Goal: Answer question/provide support: Share knowledge or assist other users

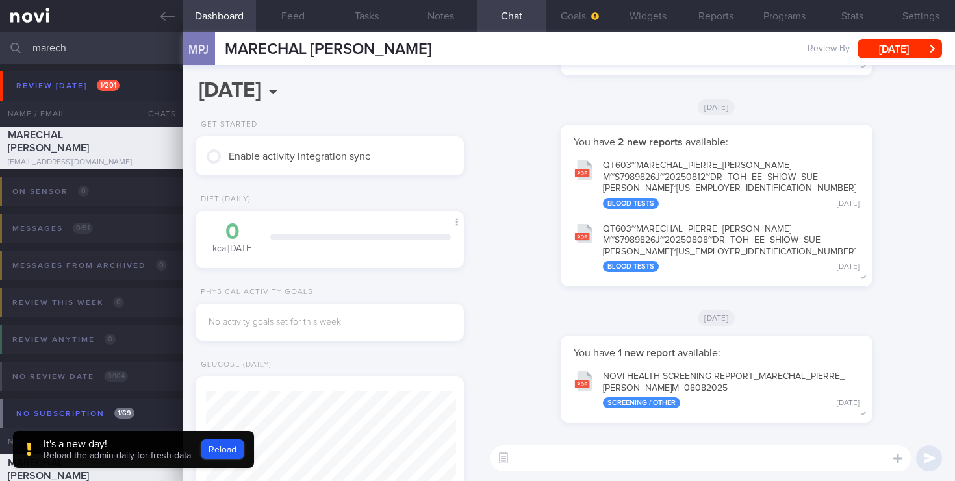
scroll to position [122, 245]
click at [225, 453] on button "Reload" at bounding box center [223, 449] width 44 height 19
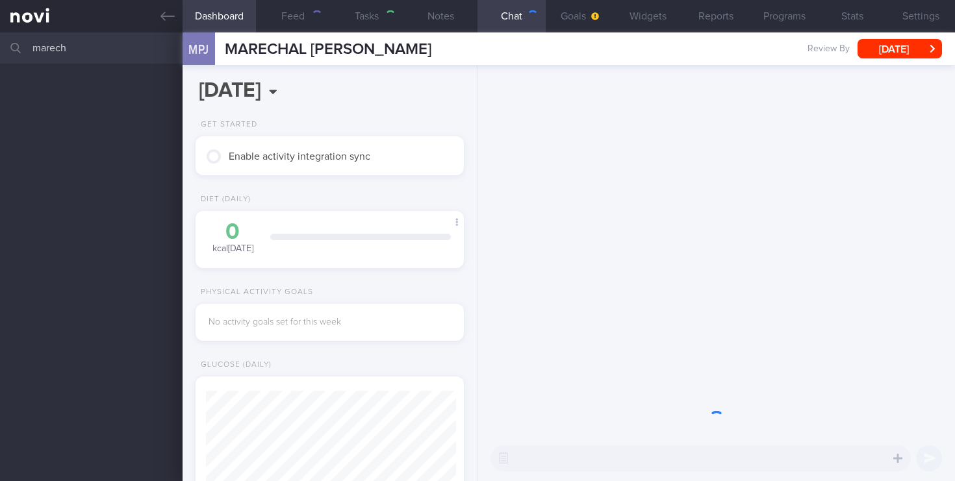
scroll to position [122, 245]
drag, startPoint x: 93, startPoint y: 55, endPoint x: 74, endPoint y: 53, distance: 18.9
click at [74, 53] on input "marech" at bounding box center [477, 47] width 955 height 31
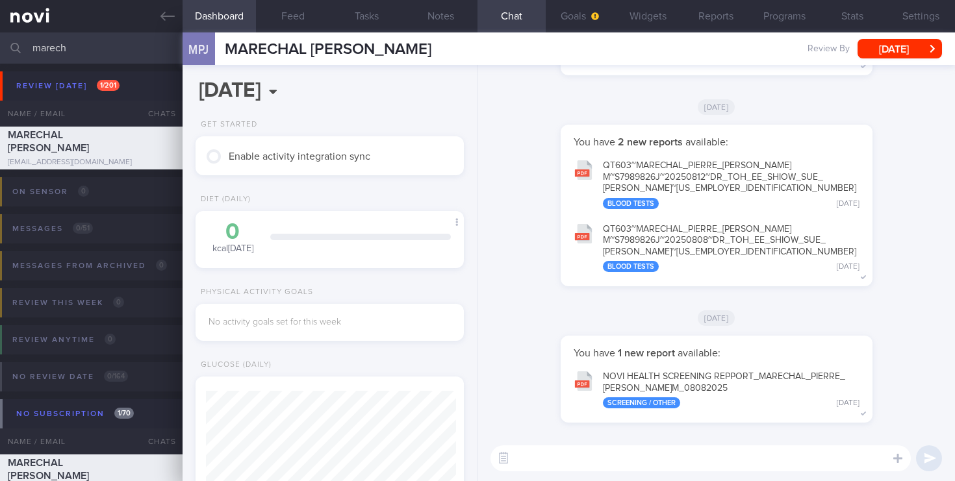
scroll to position [125, 250]
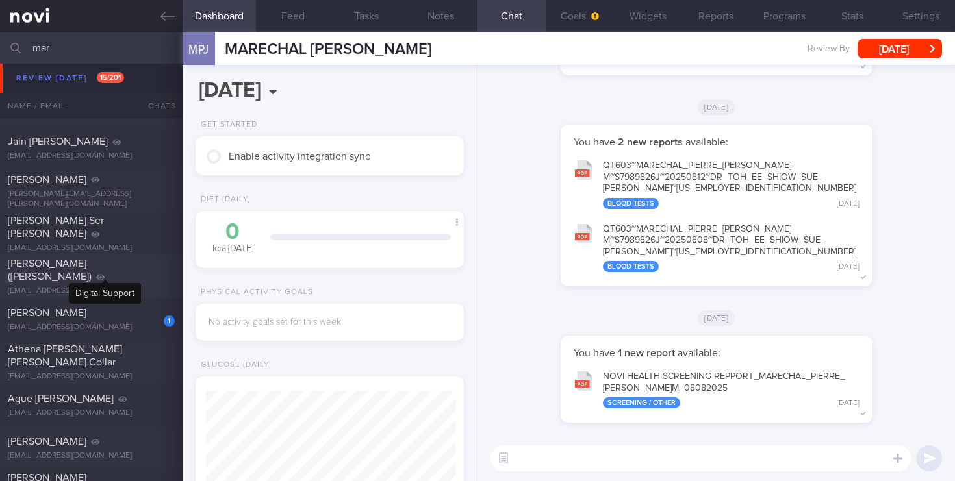
type input "mar"
click at [110, 279] on div "[PERSON_NAME] ([PERSON_NAME]) [EMAIL_ADDRESS][DOMAIN_NAME]" at bounding box center [91, 276] width 183 height 39
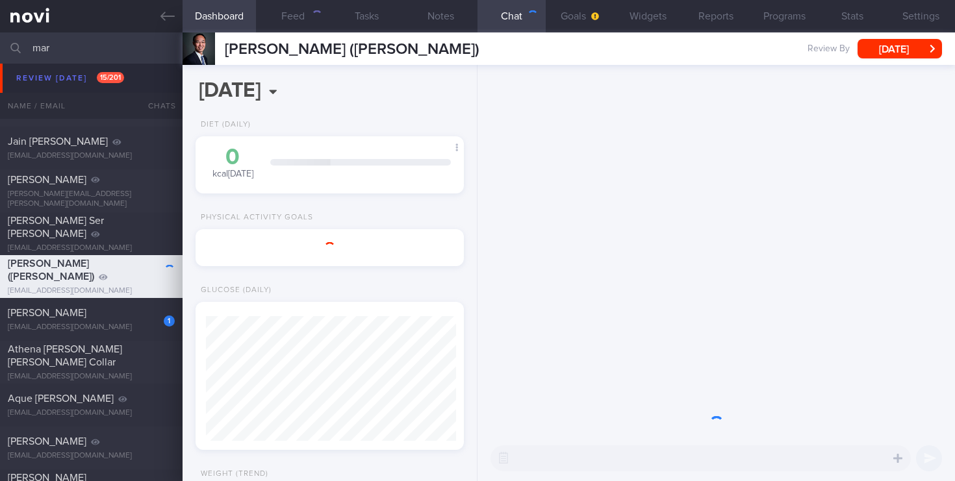
scroll to position [141, 245]
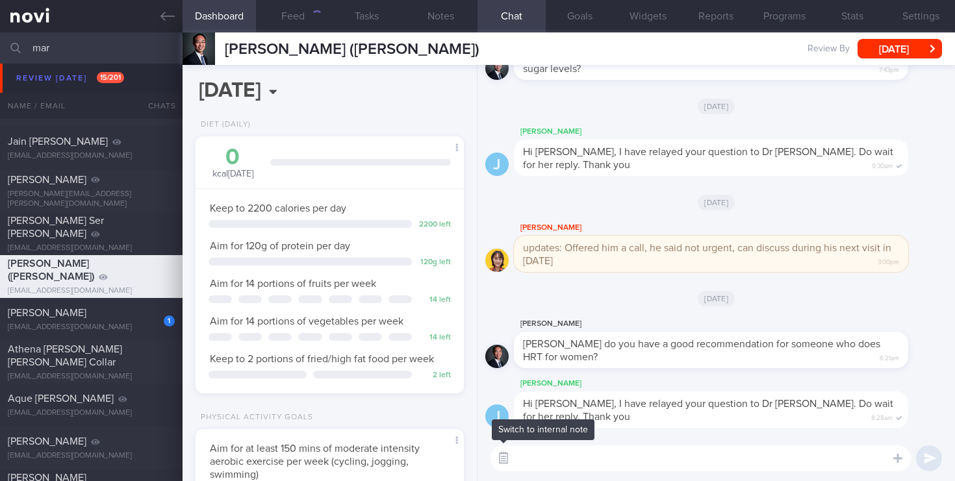
click at [501, 460] on button "button" at bounding box center [503, 458] width 23 height 23
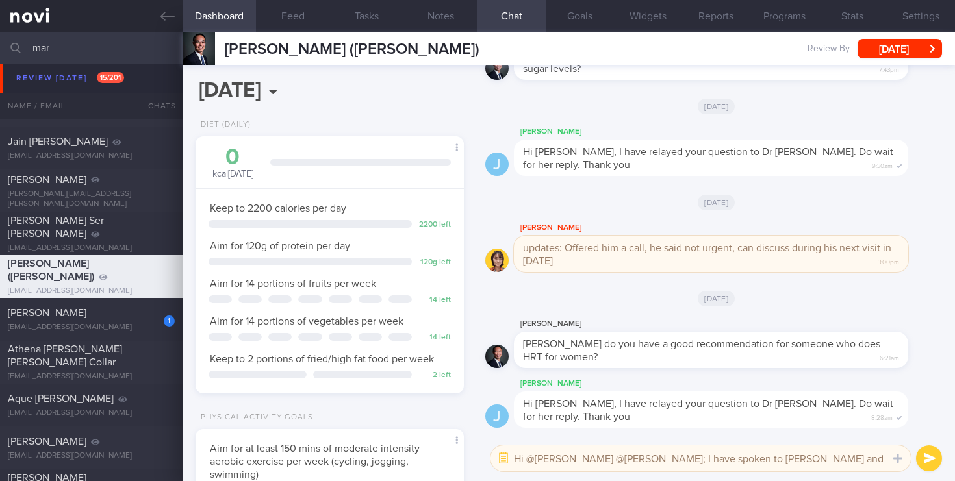
scroll to position [0, 0]
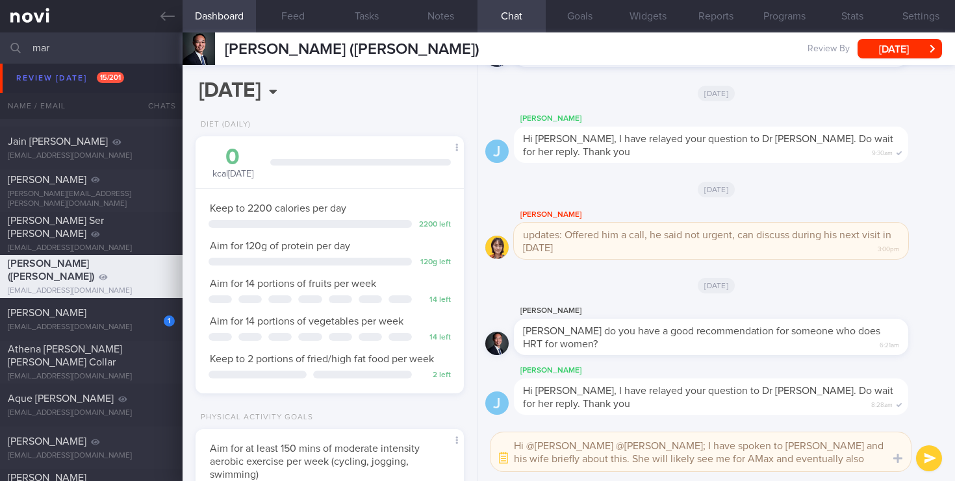
type textarea "Hi @[PERSON_NAME] @[PERSON_NAME]; I have spoken to [PERSON_NAME] and his wife b…"
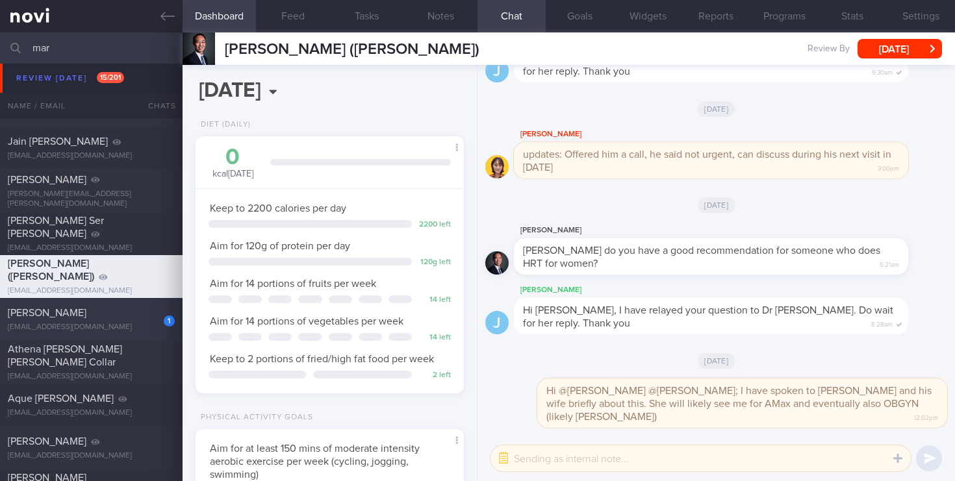
click at [114, 320] on div "1 [PERSON_NAME] [EMAIL_ADDRESS][DOMAIN_NAME]" at bounding box center [91, 320] width 183 height 26
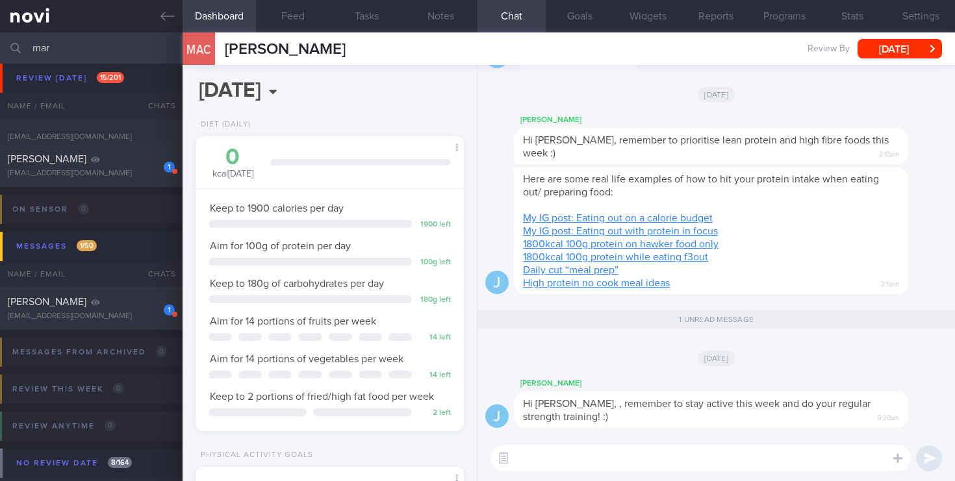
scroll to position [579, 0]
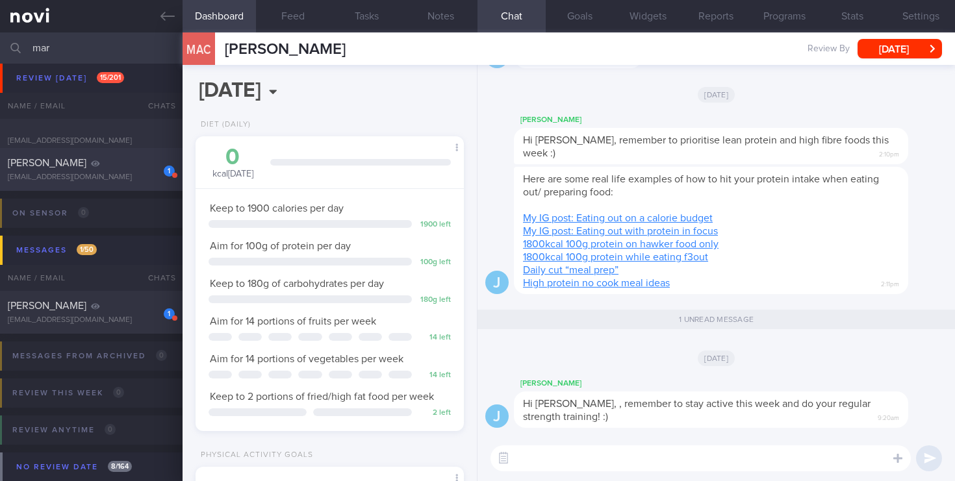
click at [152, 158] on div "1" at bounding box center [160, 167] width 29 height 20
select select "7"
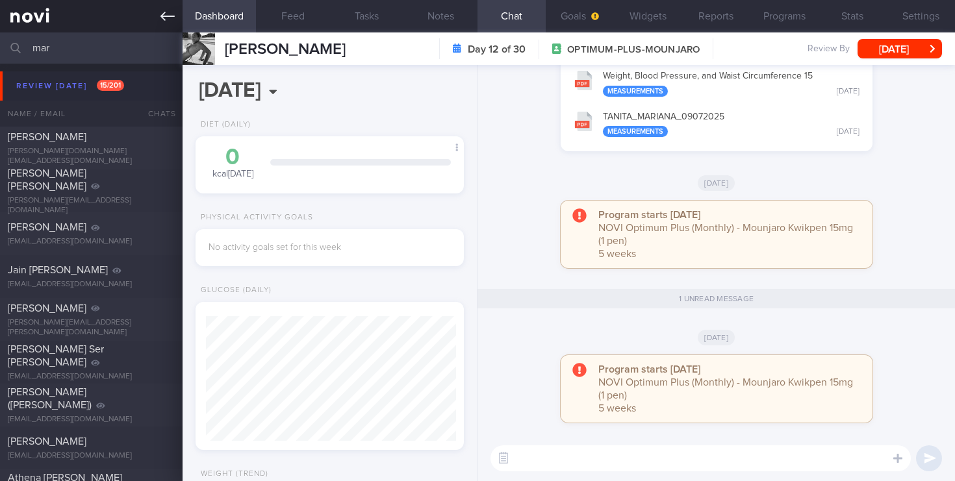
scroll to position [125, 250]
click at [44, 11] on link at bounding box center [91, 16] width 183 height 32
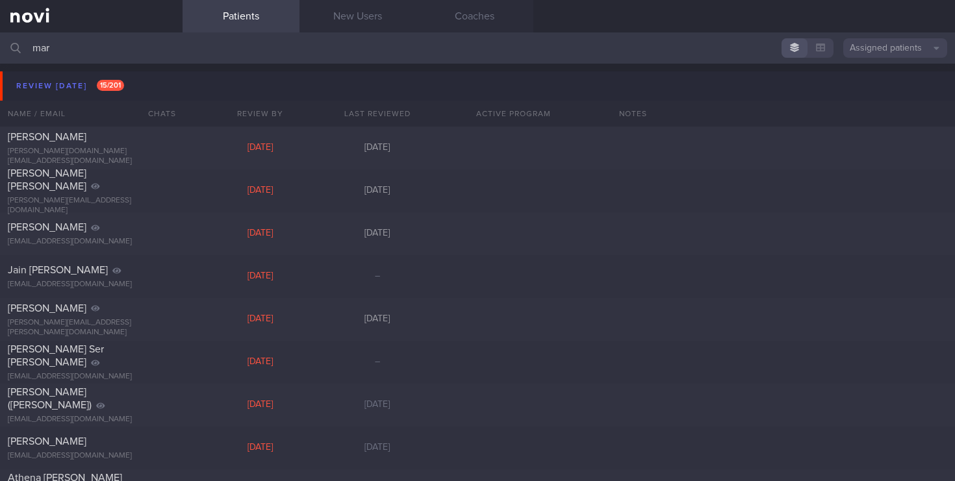
drag, startPoint x: 81, startPoint y: 53, endPoint x: 29, endPoint y: 53, distance: 52.6
click at [29, 53] on div "mar Assigned patients Assigned patients All active patients Archived patients" at bounding box center [477, 47] width 955 height 31
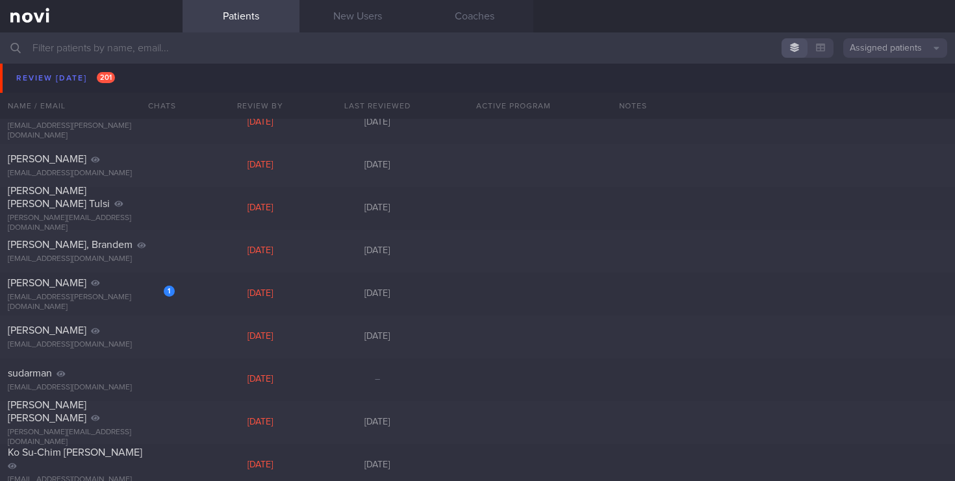
scroll to position [585, 0]
click at [86, 287] on div "[PERSON_NAME]" at bounding box center [90, 280] width 164 height 13
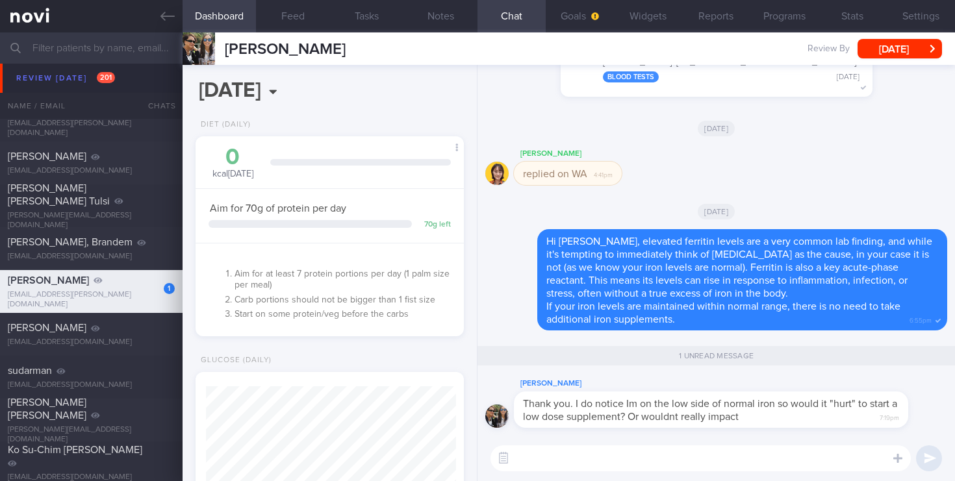
scroll to position [125, 250]
click at [558, 459] on textarea at bounding box center [700, 459] width 420 height 26
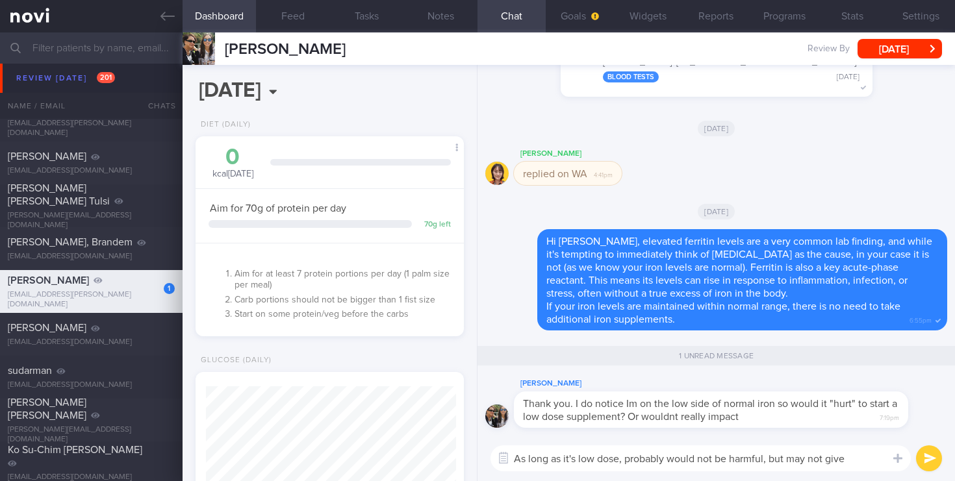
scroll to position [0, 0]
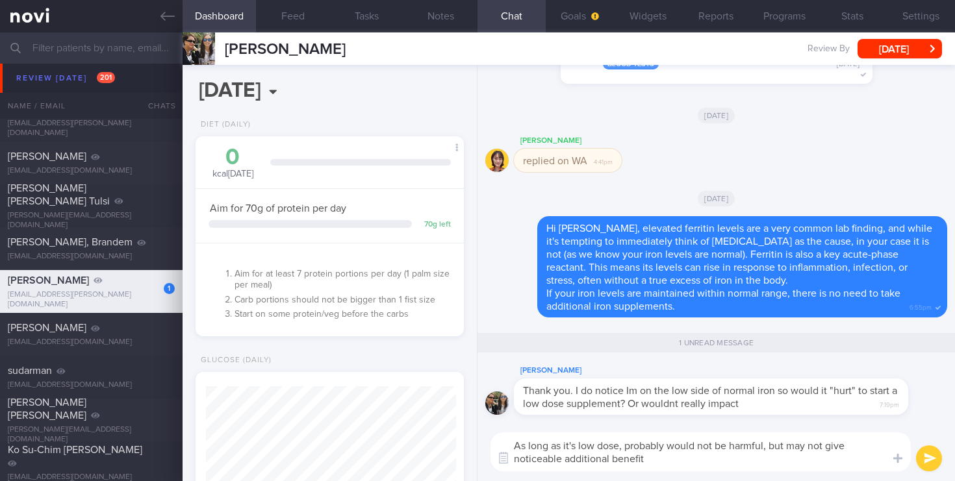
type textarea "As long as it's low dose, probably would not be harmful, but may not give notic…"
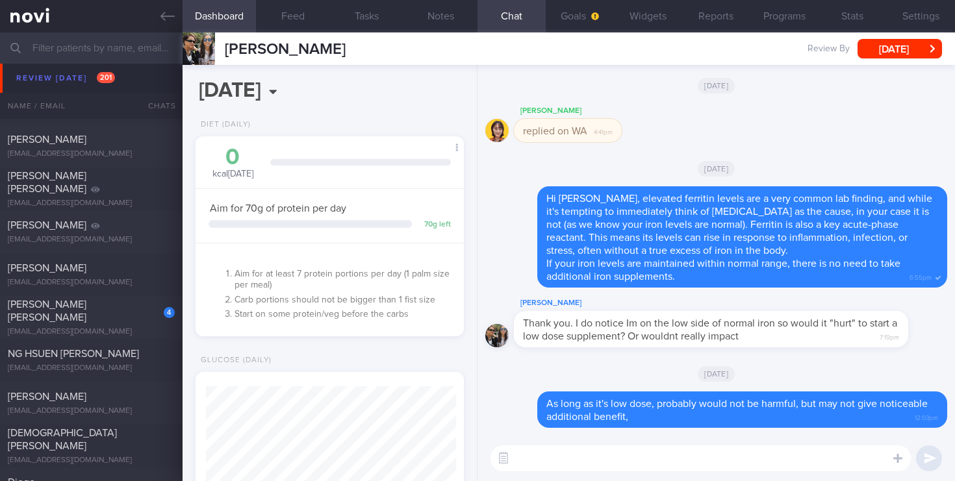
scroll to position [3825, 0]
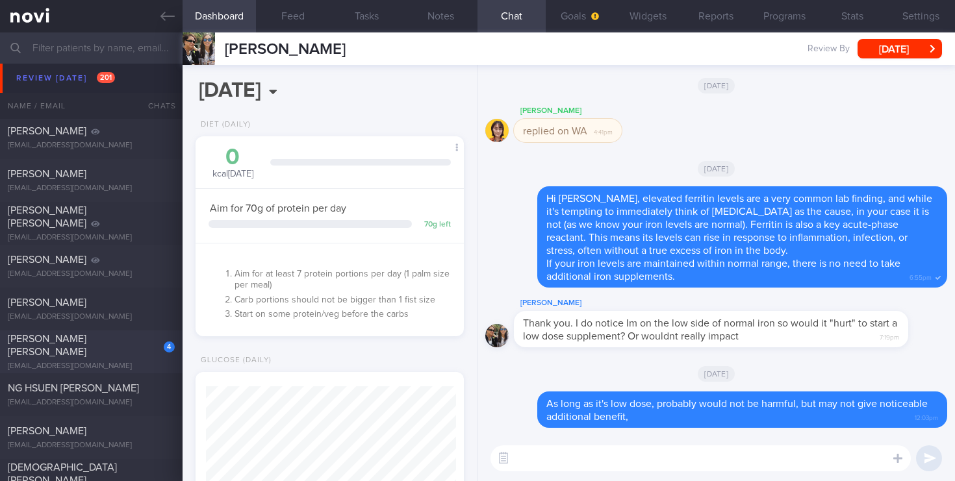
click at [114, 362] on div "[EMAIL_ADDRESS][DOMAIN_NAME]" at bounding box center [91, 367] width 167 height 10
type input "2025"
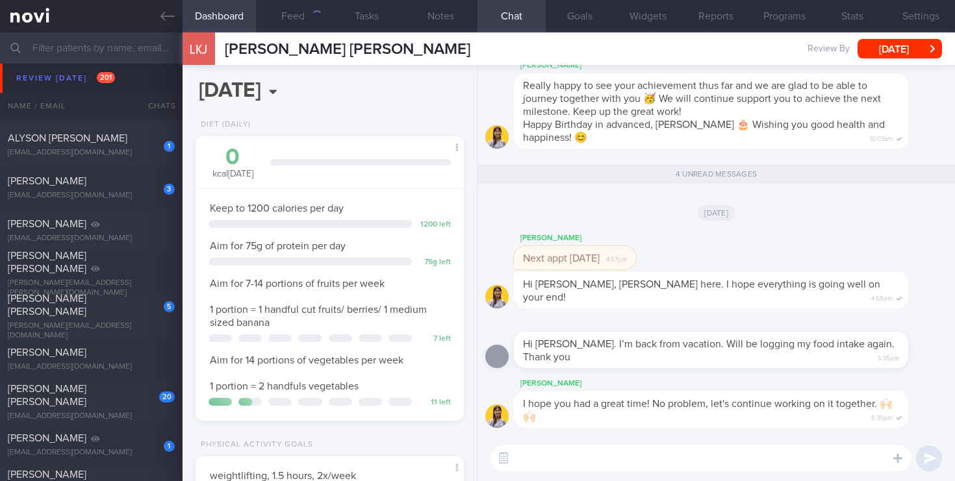
scroll to position [5226, 0]
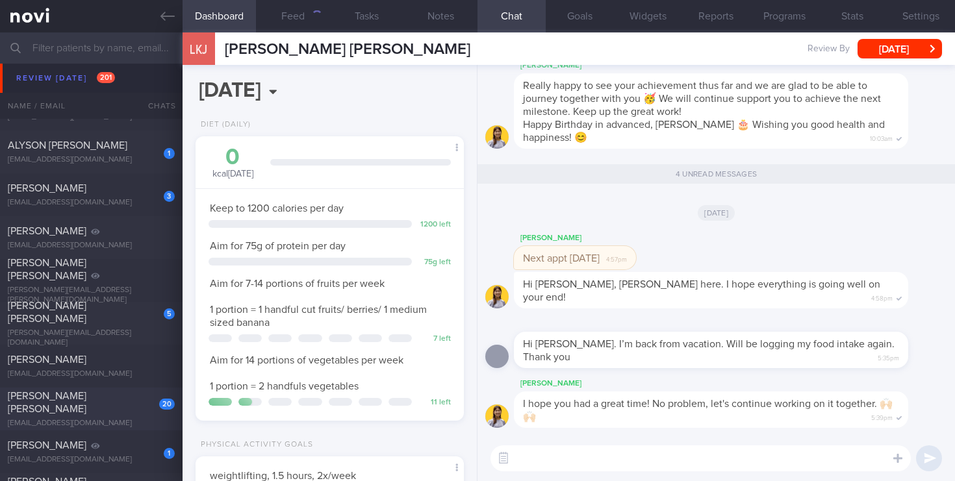
click at [77, 401] on span "[PERSON_NAME] [PERSON_NAME]" at bounding box center [47, 402] width 79 height 23
select select "6"
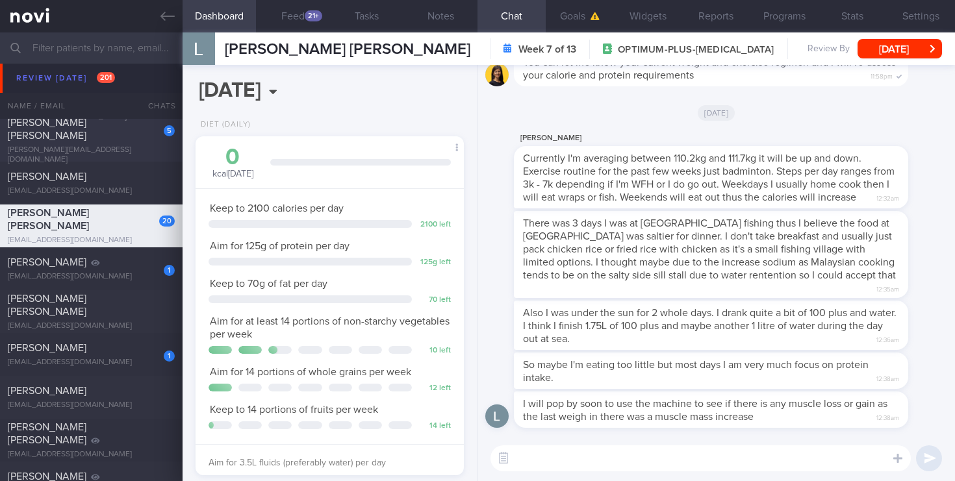
scroll to position [5412, 0]
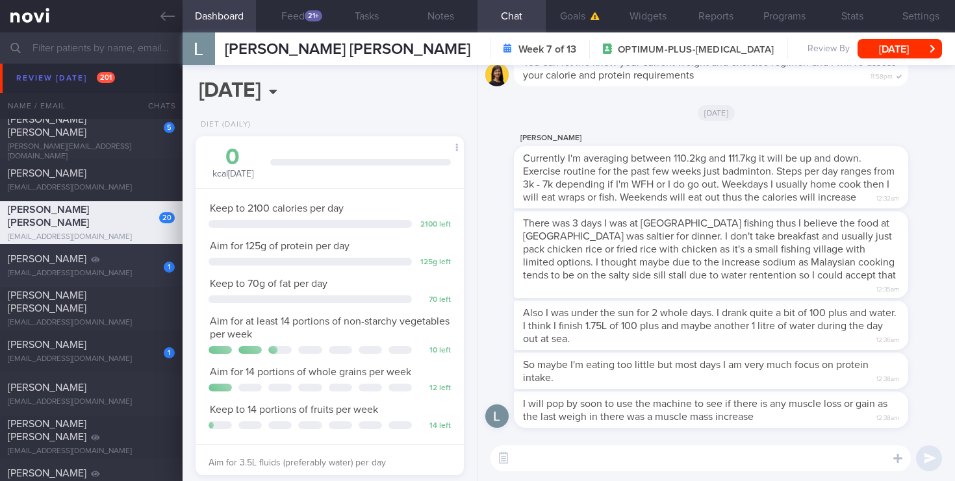
click at [94, 280] on div "1 [PERSON_NAME] [EMAIL_ADDRESS][DOMAIN_NAME] [DATE][DATE] OPTIMUM-PLUS-MOUNJARO" at bounding box center [477, 265] width 955 height 43
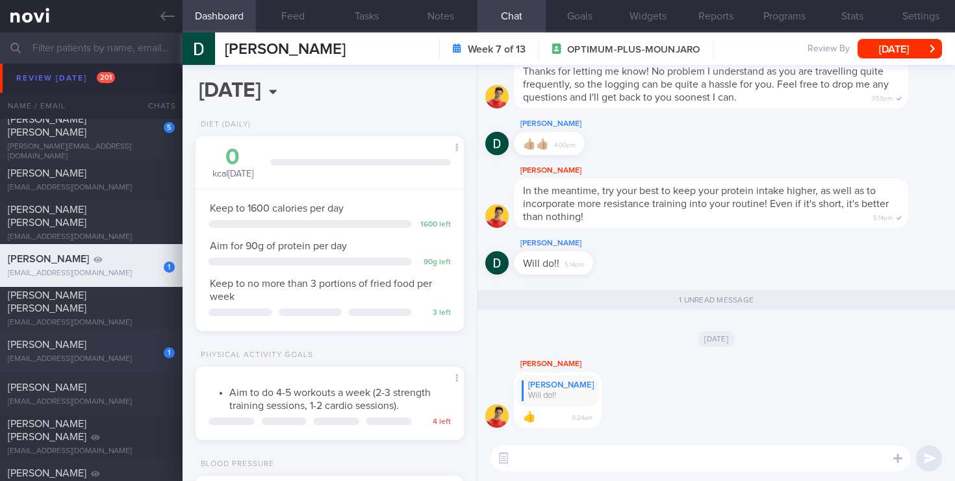
scroll to position [122, 245]
click at [150, 358] on div "1" at bounding box center [160, 348] width 29 height 20
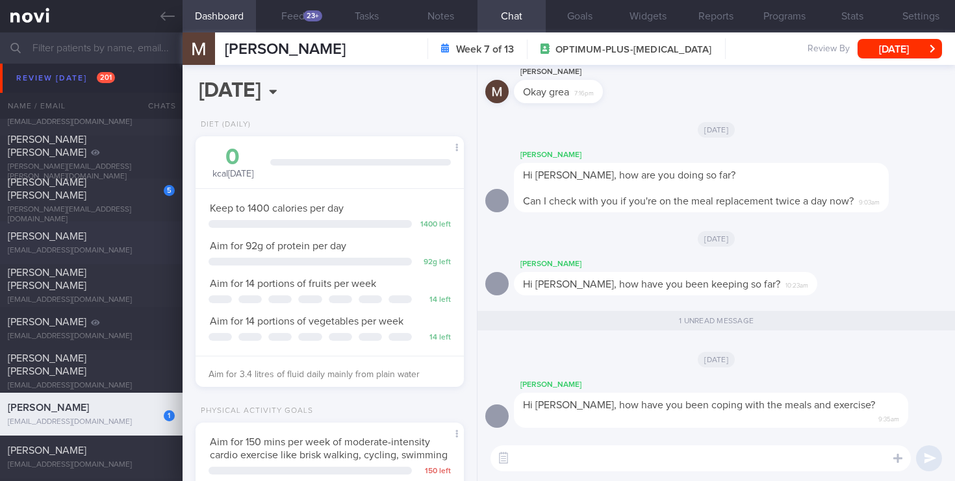
scroll to position [5341, 0]
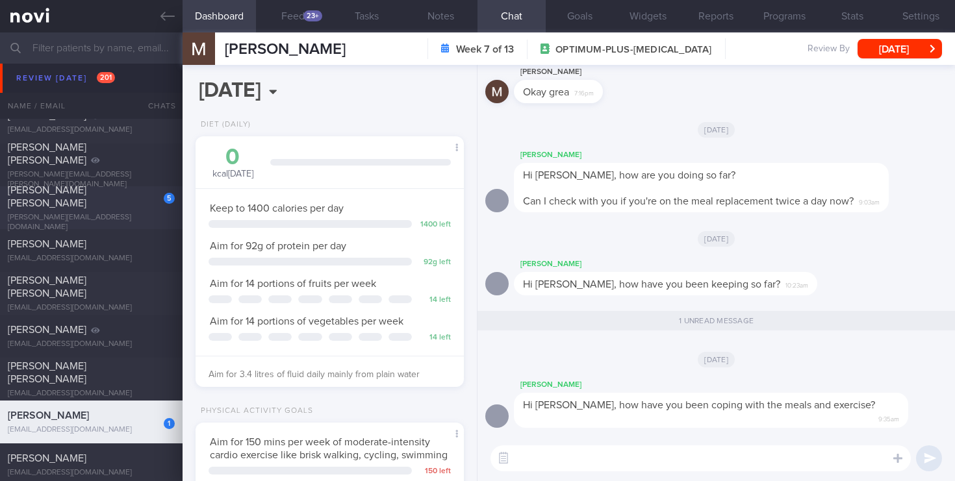
click at [151, 204] on div "5" at bounding box center [160, 194] width 29 height 20
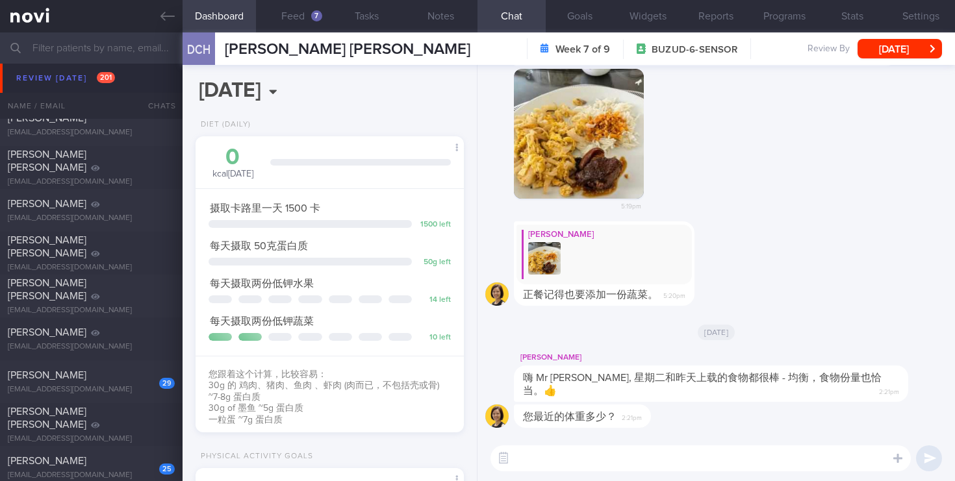
click at [120, 396] on div "29 [PERSON_NAME] [EMAIL_ADDRESS][DOMAIN_NAME] [DATE] [DATE]" at bounding box center [477, 381] width 955 height 43
type input "2023"
select select "5"
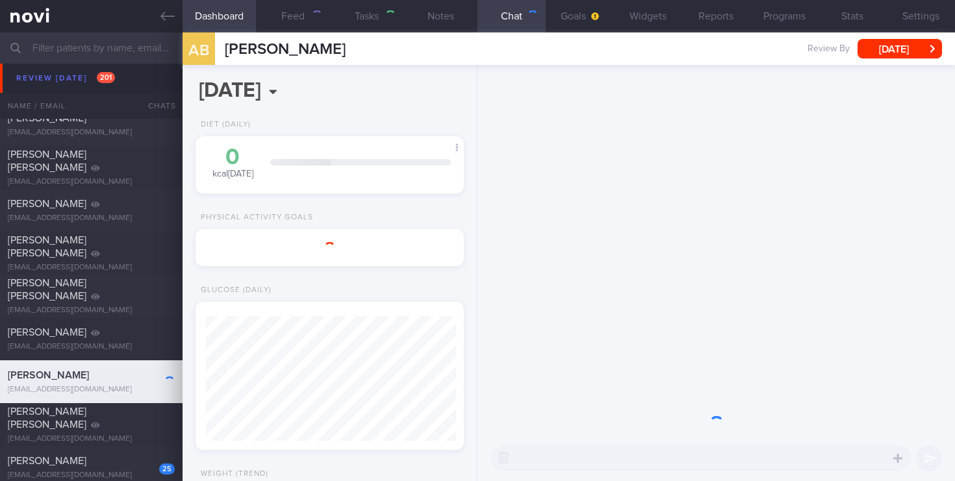
type input "2025"
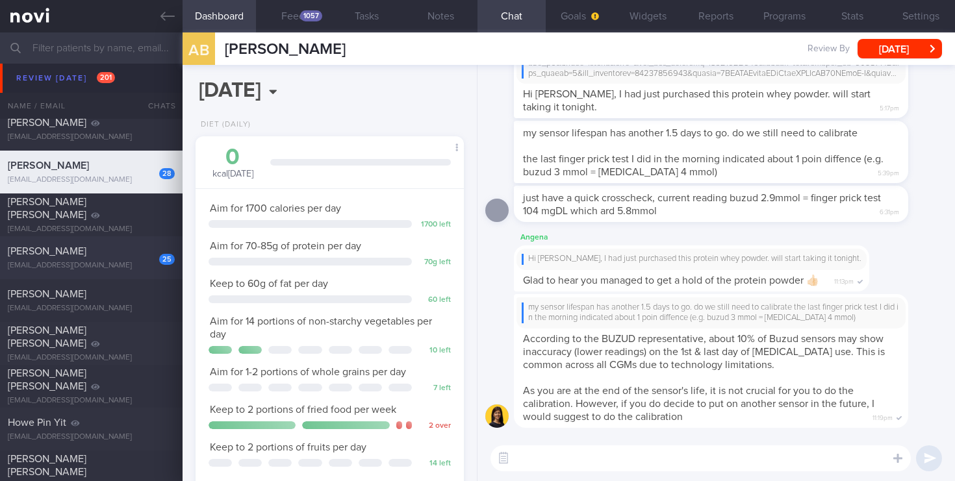
click at [123, 258] on div "25 [PERSON_NAME] [EMAIL_ADDRESS][DOMAIN_NAME]" at bounding box center [91, 258] width 183 height 26
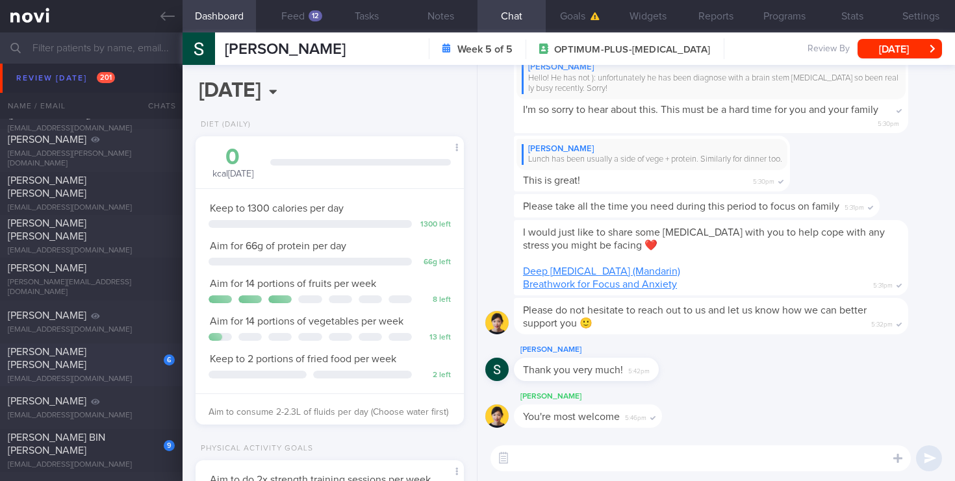
click at [110, 375] on div "[EMAIL_ADDRESS][DOMAIN_NAME]" at bounding box center [91, 380] width 167 height 10
select select "7"
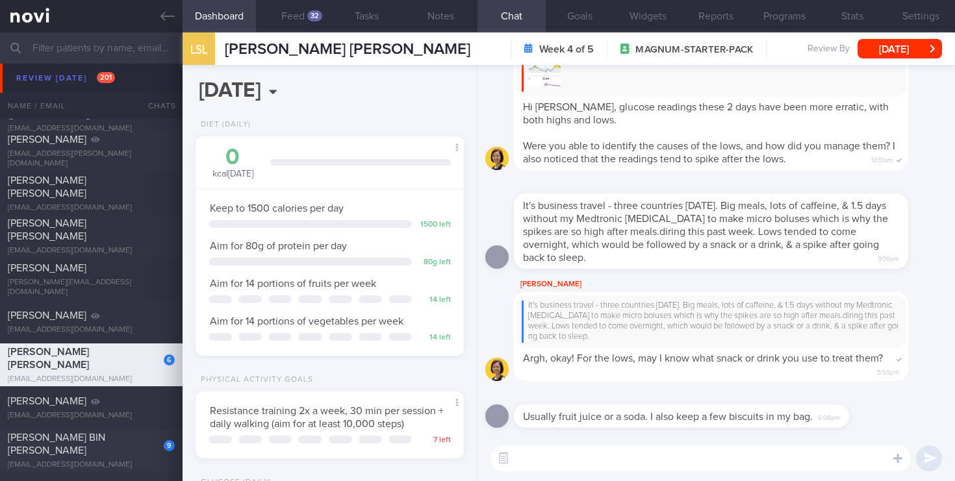
click at [140, 460] on div "[EMAIL_ADDRESS][DOMAIN_NAME]" at bounding box center [91, 465] width 167 height 10
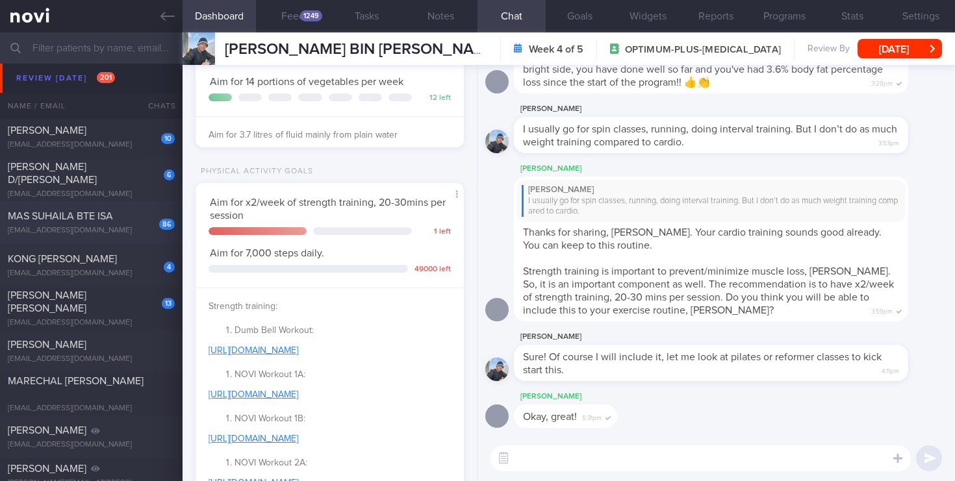
click at [157, 239] on div "86 MAS SUHAILA BTE ISA [EMAIL_ADDRESS][DOMAIN_NAME] [DATE] [DATE] OPTIMUM-PLUS-…" at bounding box center [477, 222] width 955 height 43
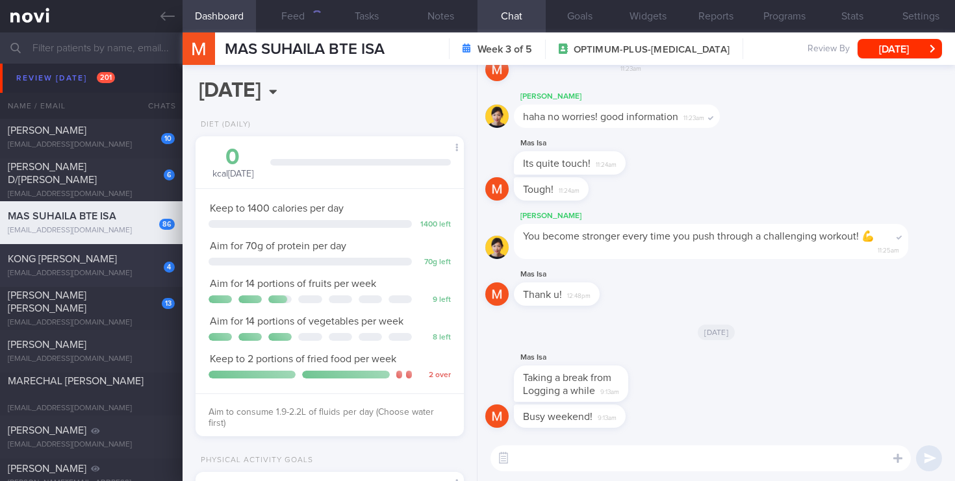
click at [110, 267] on div "4 KONG [PERSON_NAME] [EMAIL_ADDRESS][DOMAIN_NAME]" at bounding box center [91, 266] width 183 height 26
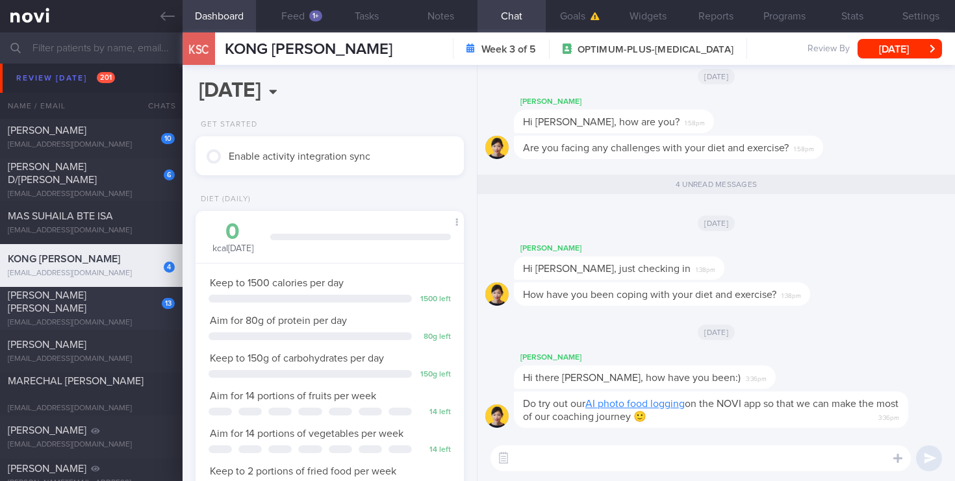
click at [107, 318] on div "[EMAIL_ADDRESS][DOMAIN_NAME]" at bounding box center [91, 323] width 167 height 10
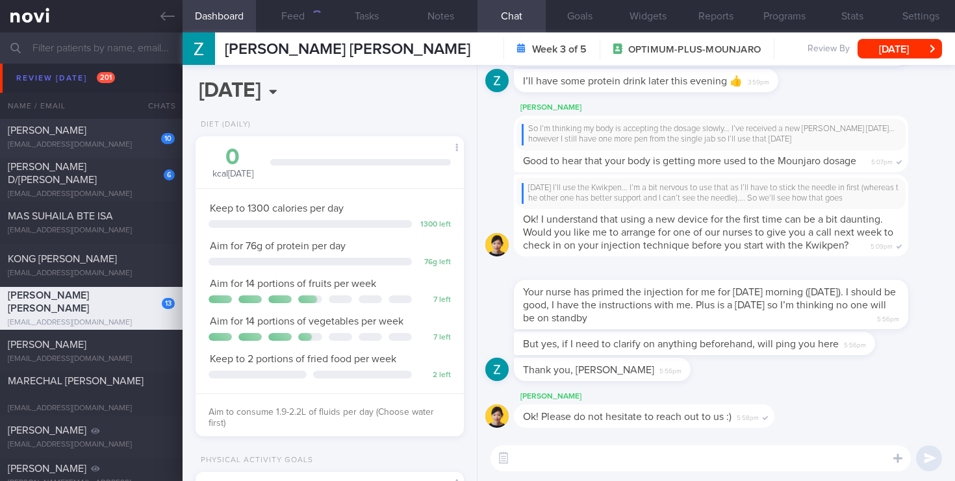
click at [103, 142] on div "[EMAIL_ADDRESS][DOMAIN_NAME]" at bounding box center [91, 145] width 167 height 10
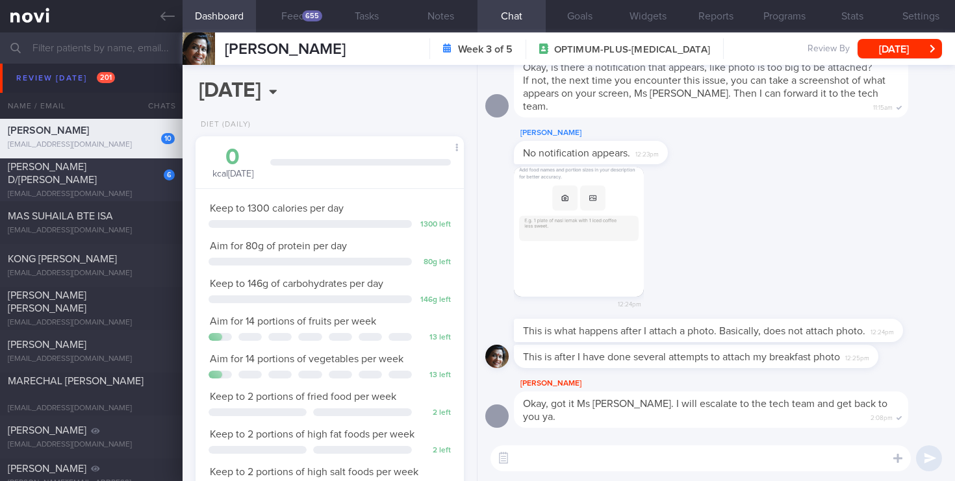
click at [123, 192] on div "[EMAIL_ADDRESS][DOMAIN_NAME]" at bounding box center [91, 195] width 167 height 10
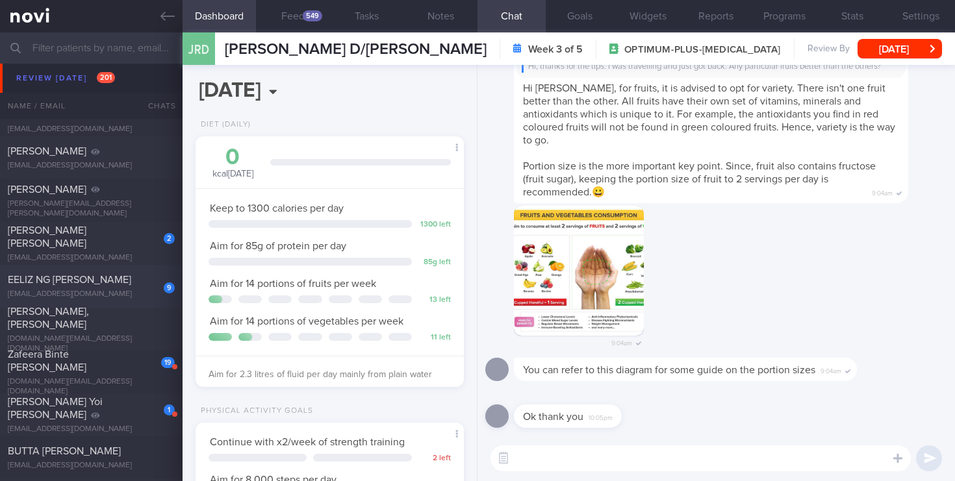
click at [106, 290] on div "[EMAIL_ADDRESS][DOMAIN_NAME]" at bounding box center [91, 295] width 167 height 10
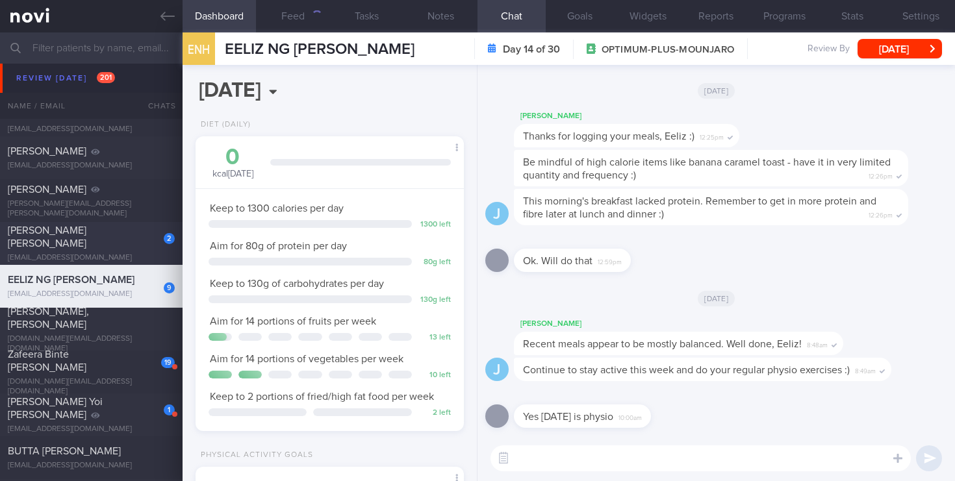
click at [122, 255] on div "[EMAIL_ADDRESS][DOMAIN_NAME]" at bounding box center [91, 258] width 167 height 10
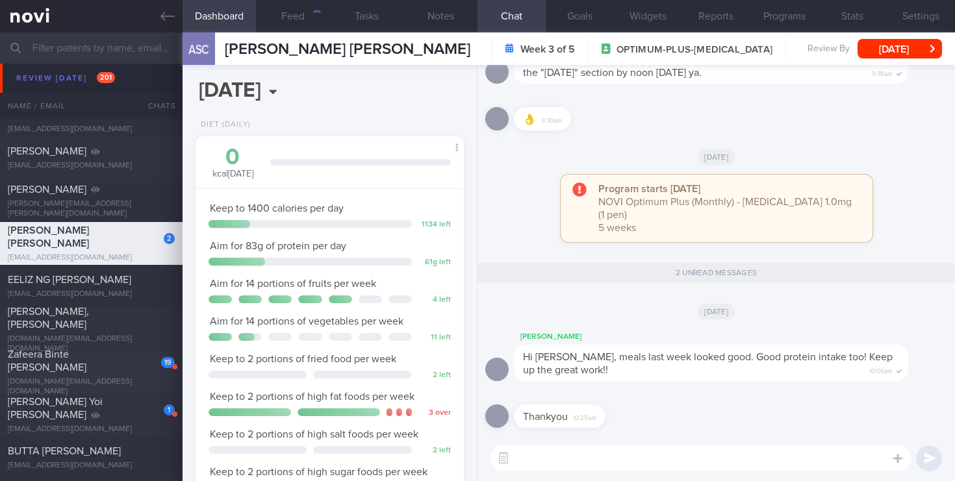
click at [121, 374] on div "Zafeera Binte [PERSON_NAME]" at bounding box center [90, 361] width 164 height 26
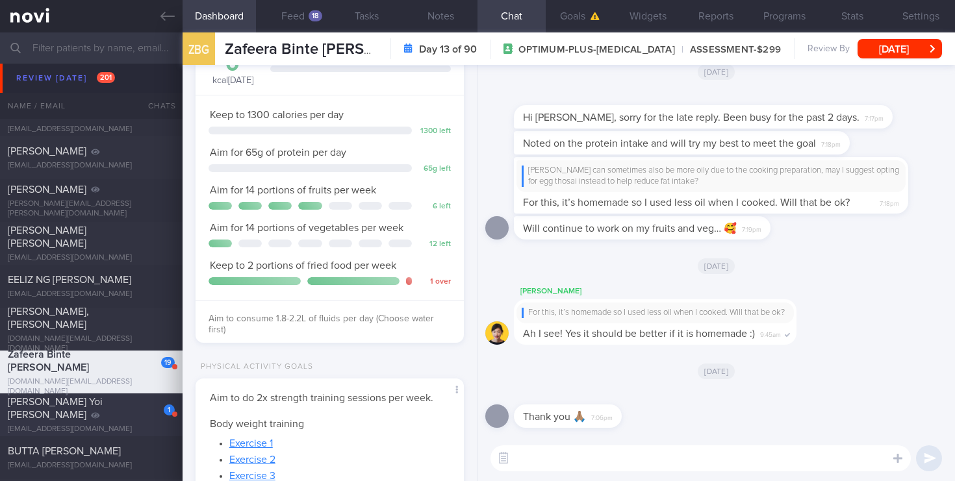
click at [125, 405] on div "[PERSON_NAME] Yoi [PERSON_NAME]" at bounding box center [90, 409] width 164 height 26
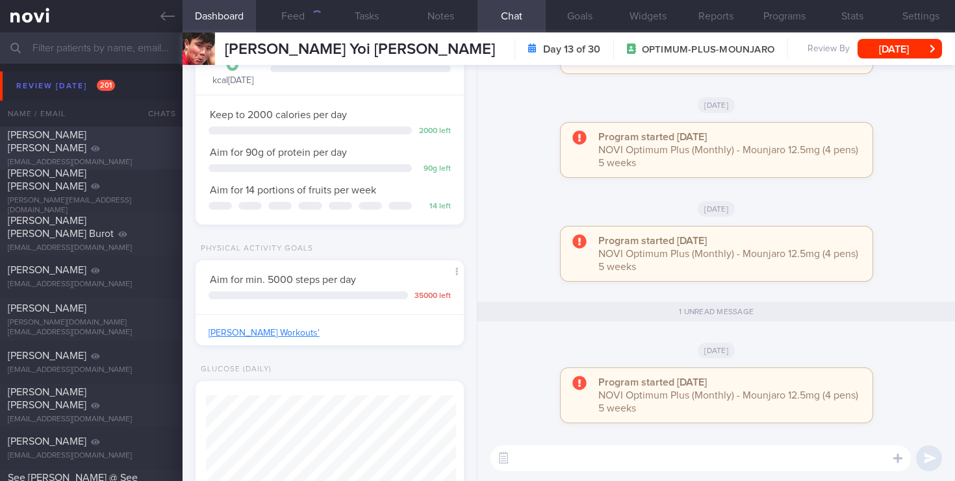
click at [84, 139] on span "[PERSON_NAME] [PERSON_NAME]" at bounding box center [47, 141] width 79 height 23
type input "2023"
select select "4"
